Goal: Information Seeking & Learning: Learn about a topic

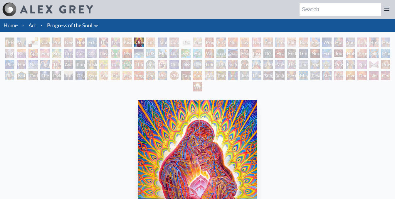
click at [9, 41] on div "[PERSON_NAME] & Eve" at bounding box center [9, 42] width 9 height 9
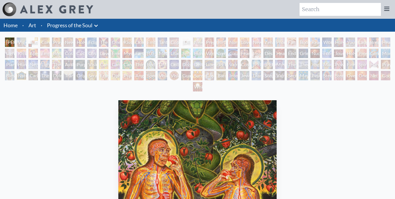
click at [24, 40] on div "Visionary Origin of Language" at bounding box center [21, 42] width 9 height 9
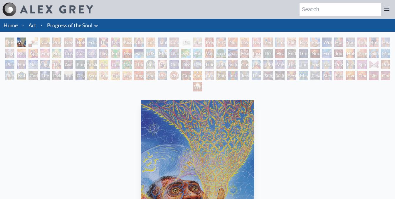
click at [38, 42] on div "Body, Mind, Spirit" at bounding box center [32, 42] width 9 height 9
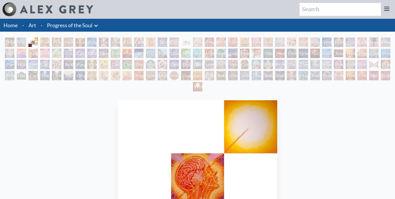
click at [46, 43] on div "Contemplation" at bounding box center [44, 42] width 9 height 9
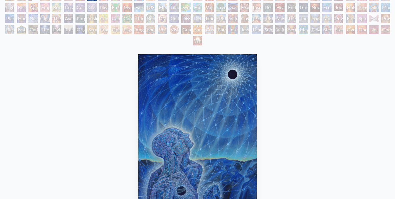
scroll to position [47, 0]
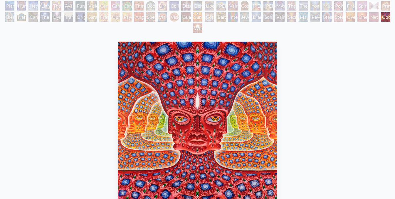
scroll to position [47, 0]
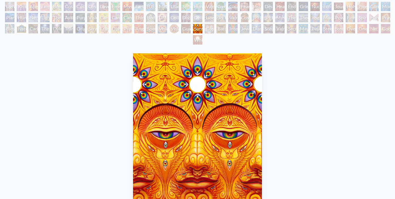
scroll to position [7, 0]
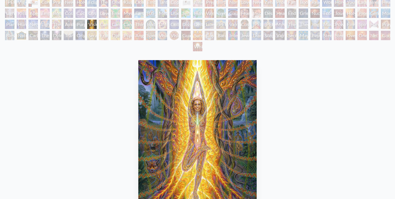
scroll to position [23, 0]
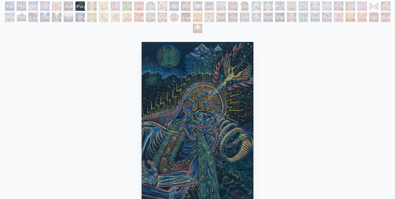
scroll to position [59, 0]
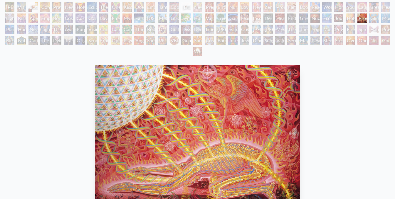
scroll to position [47, 0]
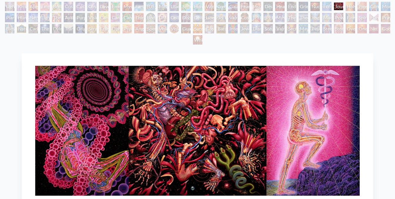
scroll to position [59, 0]
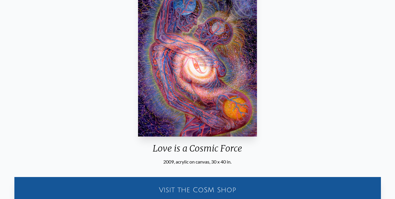
scroll to position [153, 0]
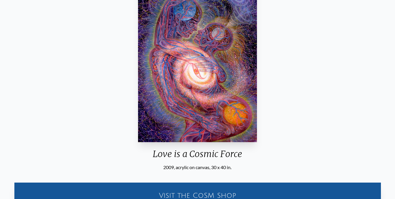
scroll to position [106, 0]
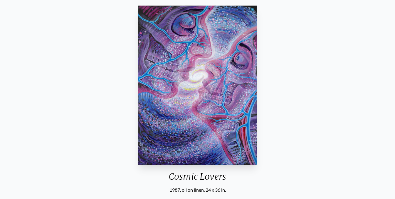
scroll to position [94, 0]
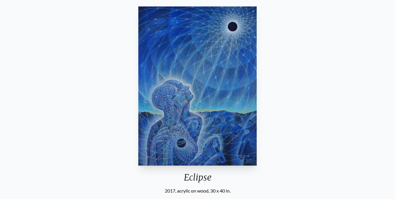
click at [80, 73] on div "Eclipse 2017, acrylic on wood, 30 x 40 in. Visit the CoSM Shop Eclipse - Paper …" at bounding box center [197, 186] width 385 height 364
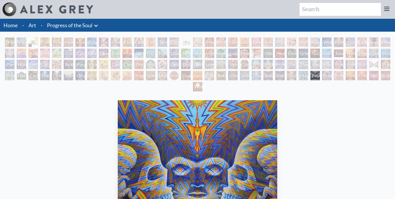
click at [36, 26] on link "Art" at bounding box center [32, 25] width 8 height 8
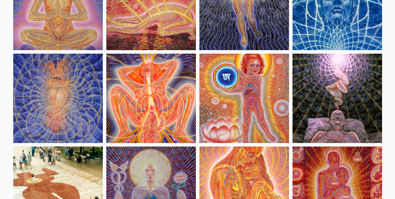
scroll to position [5472, 0]
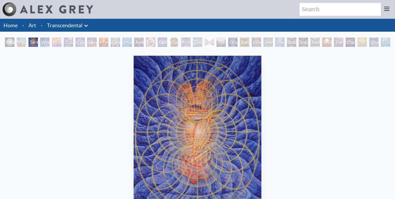
click at [229, 128] on img "3 / 33" at bounding box center [198, 135] width 128 height 159
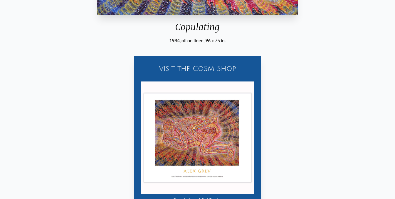
scroll to position [305, 0]
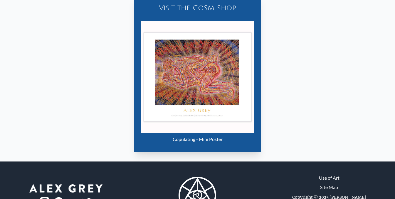
click at [238, 95] on img "15 / 133" at bounding box center [197, 77] width 113 height 113
